Goal: Find specific page/section: Find specific page/section

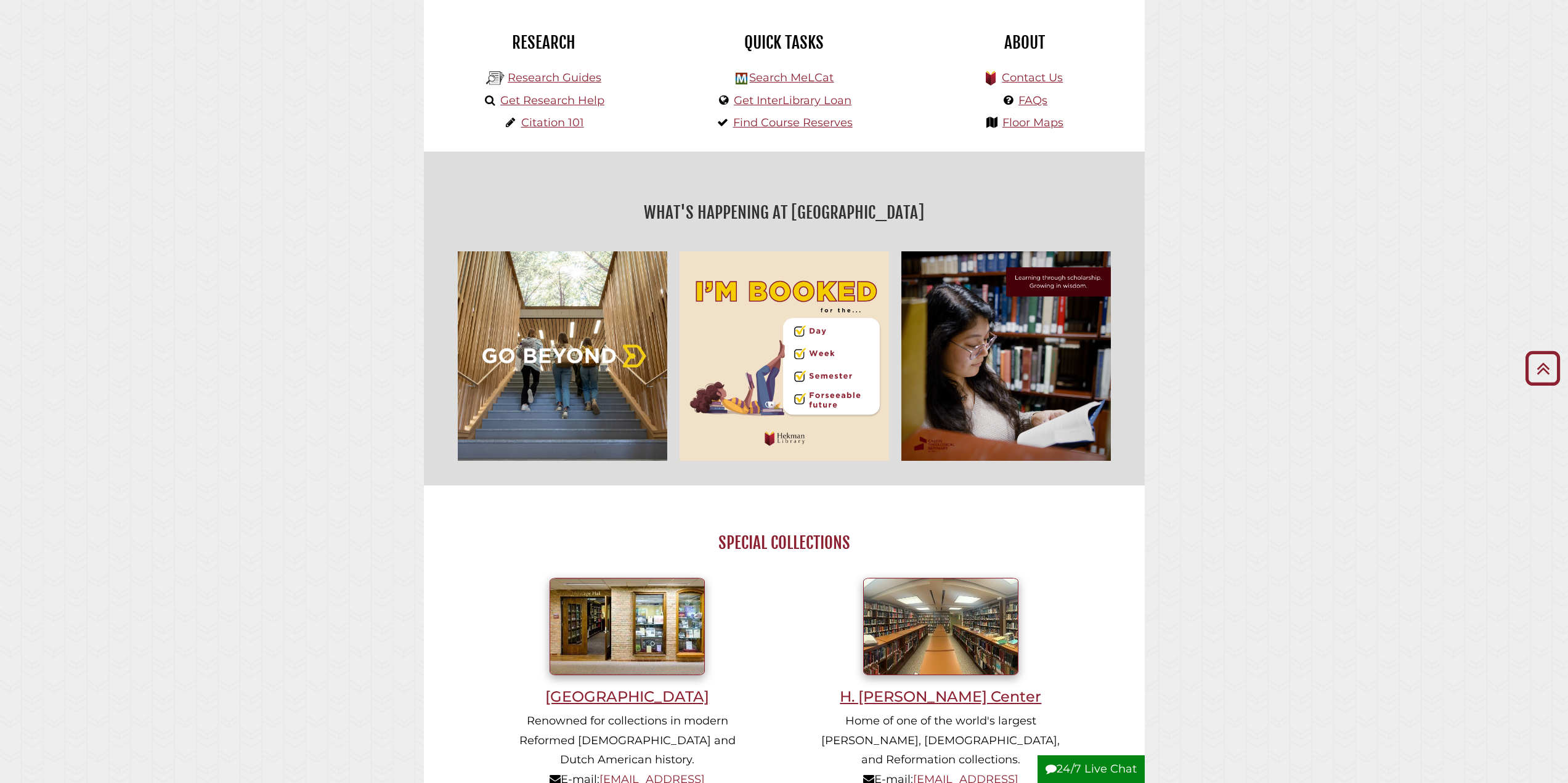
scroll to position [210, 0]
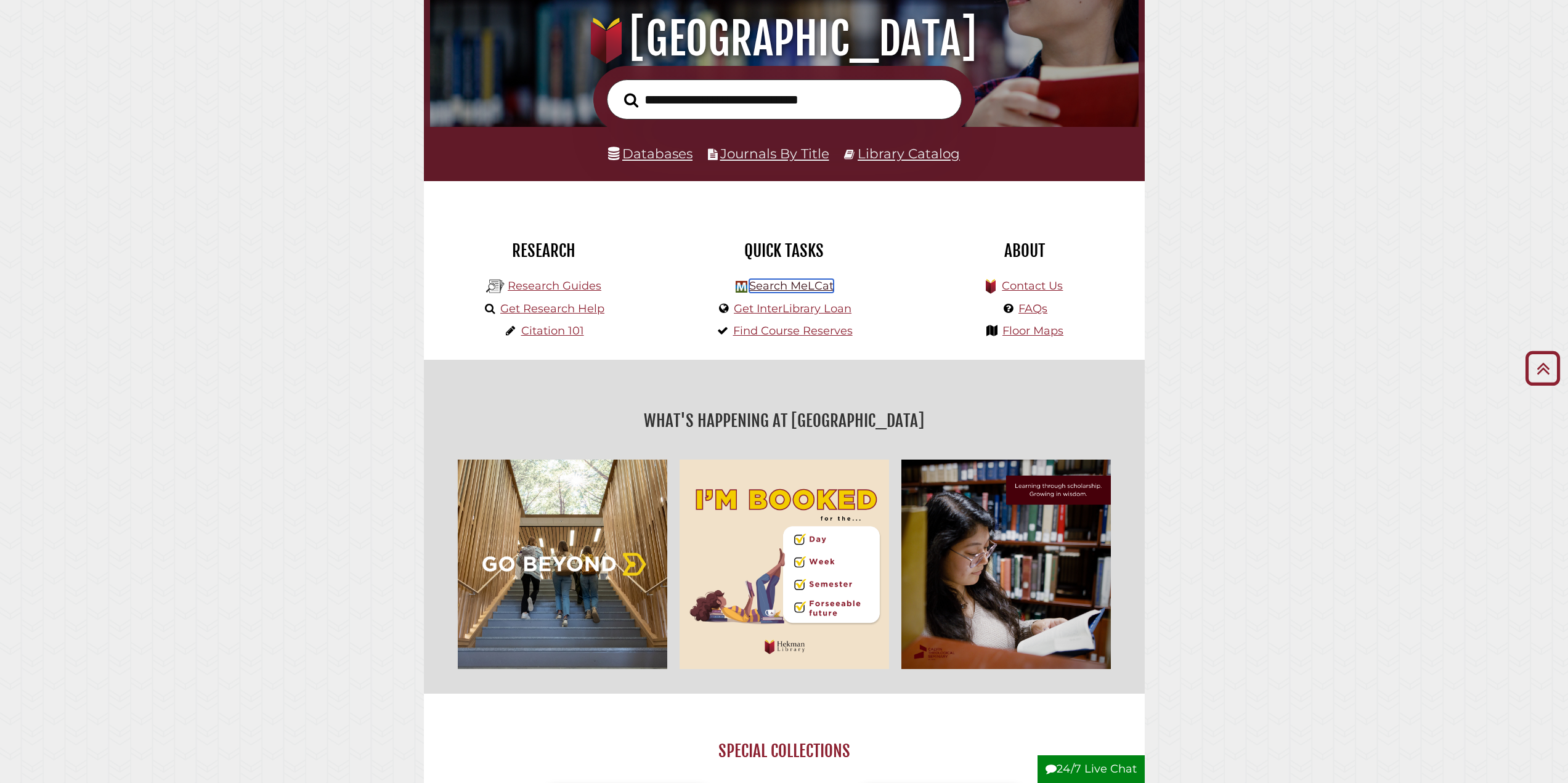
click at [764, 285] on link "Search MeLCat" at bounding box center [791, 286] width 84 height 13
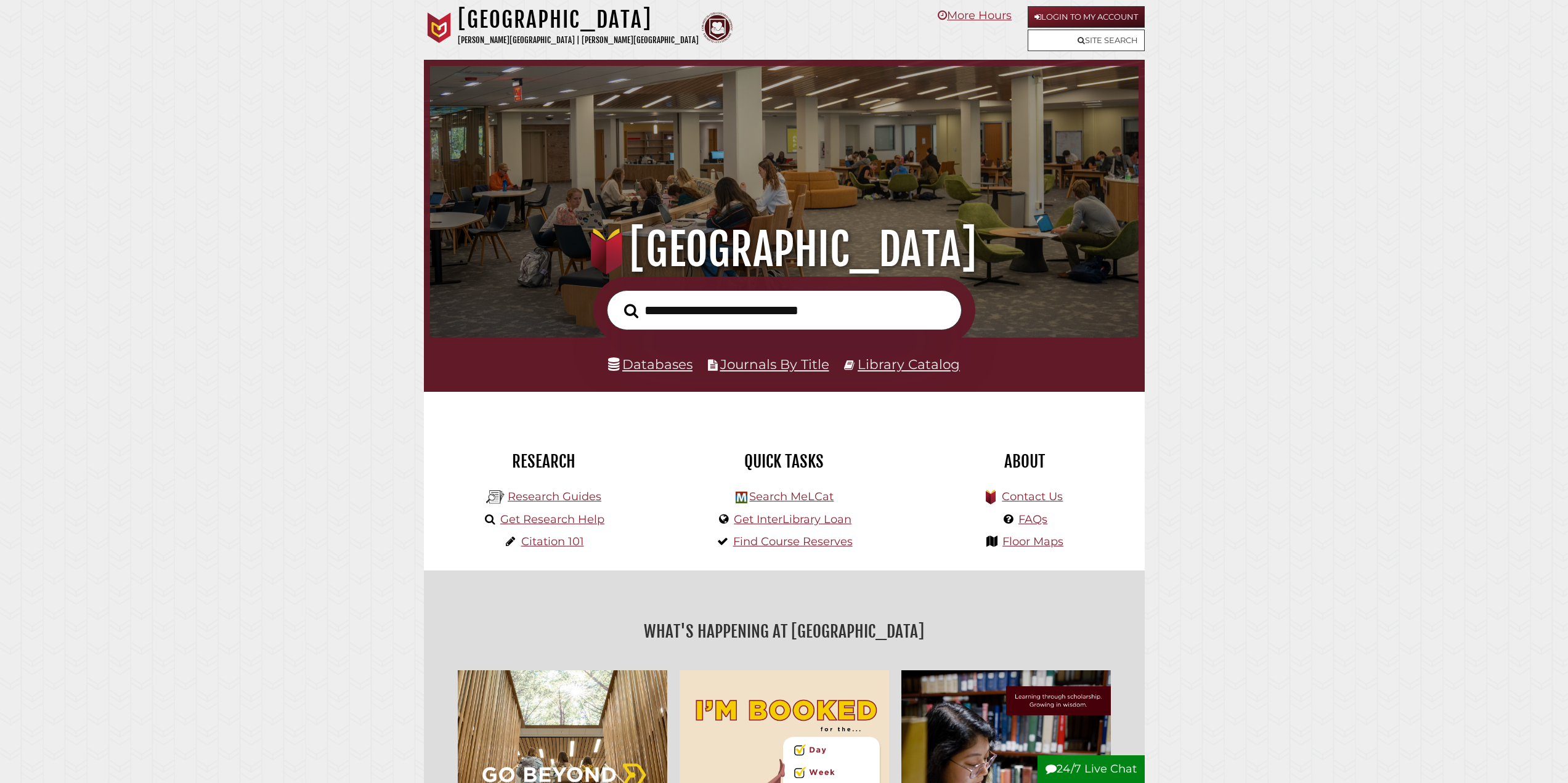
scroll to position [234, 703]
click at [1124, 16] on link "Login to My Account" at bounding box center [1086, 16] width 117 height 21
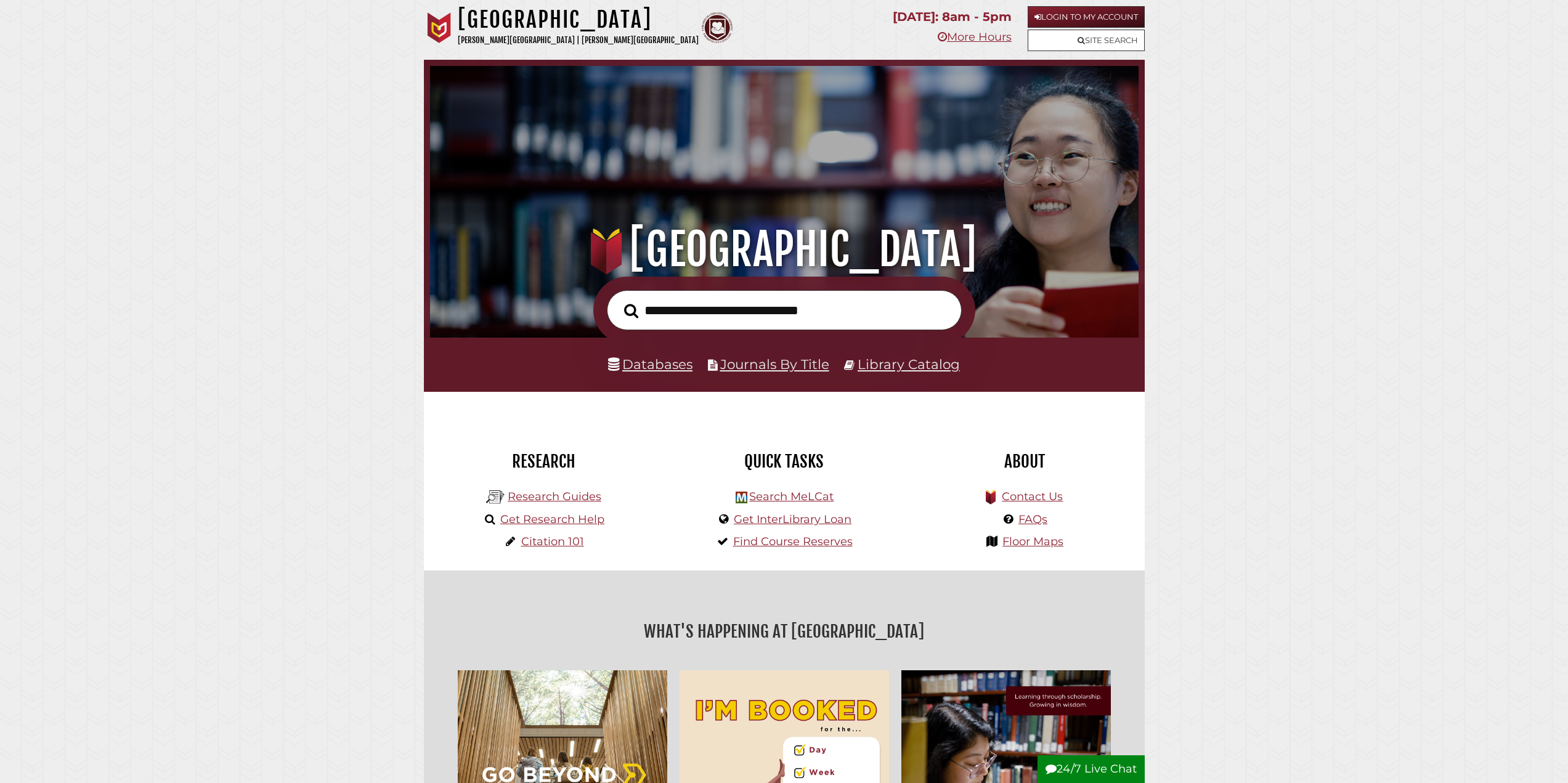
scroll to position [234, 703]
click at [788, 497] on link "Search MeLCat" at bounding box center [791, 497] width 84 height 13
